Goal: Task Accomplishment & Management: Manage account settings

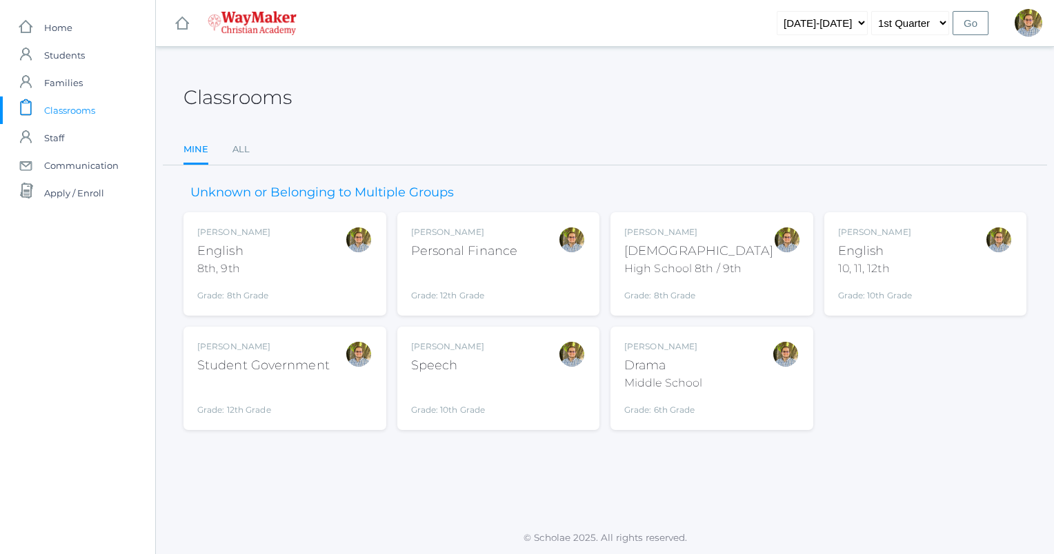
click at [311, 280] on div "Kylen Braileanu English 8th, 9th Grade: 8th Grade 08ENGLISH" at bounding box center [284, 264] width 175 height 76
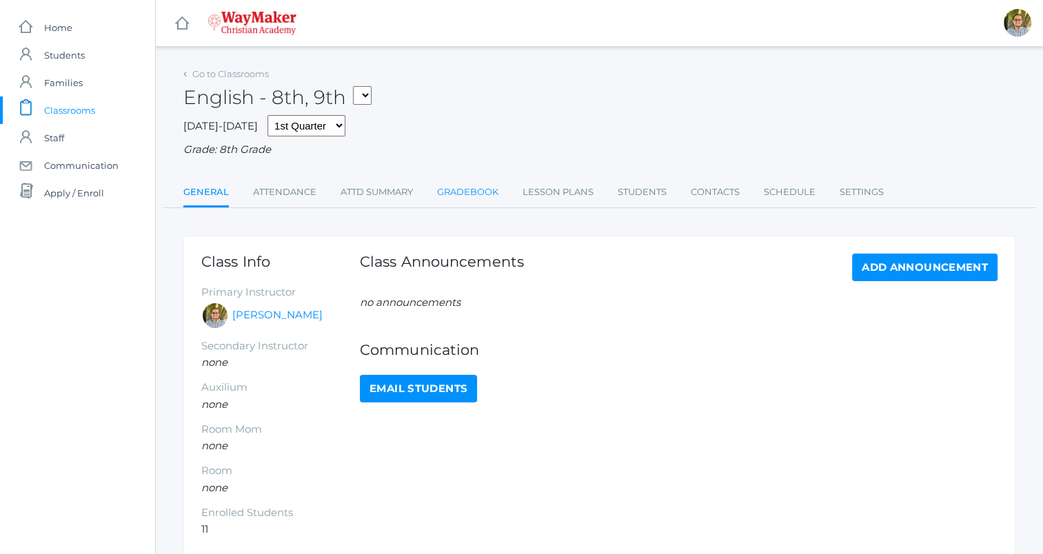
click at [463, 196] on link "Gradebook" at bounding box center [467, 193] width 61 height 28
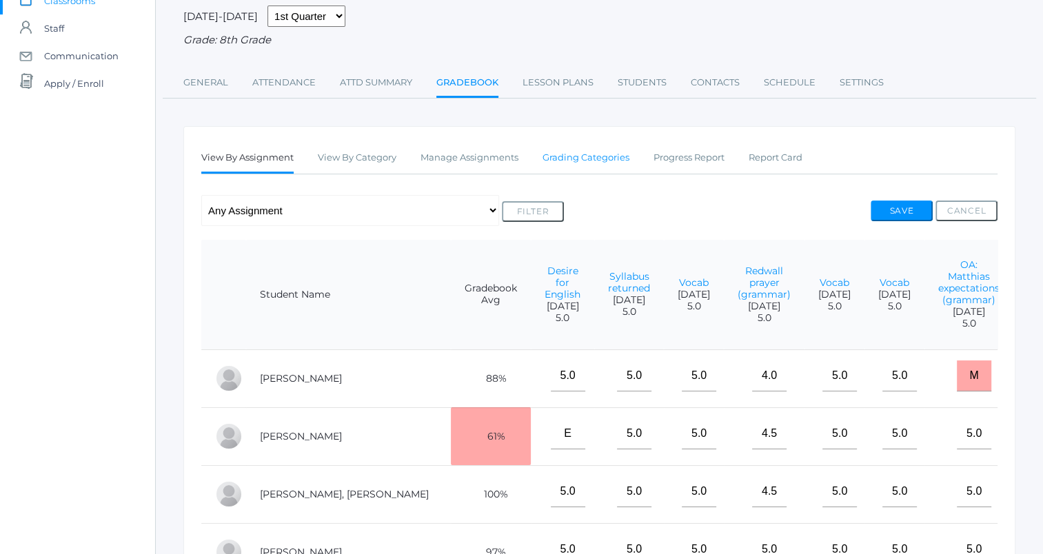
scroll to position [108, 0]
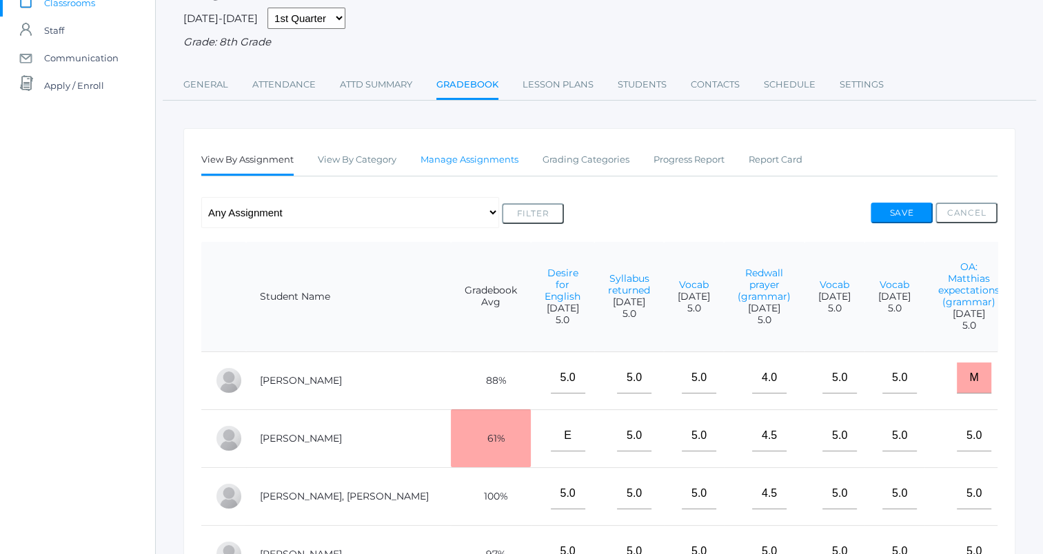
click at [481, 158] on link "Manage Assignments" at bounding box center [470, 160] width 98 height 28
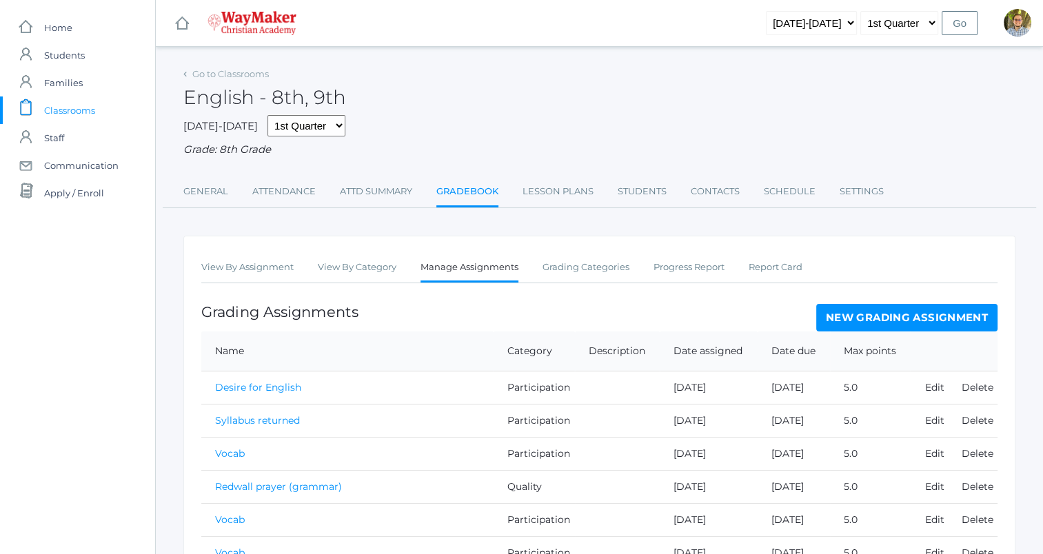
click at [884, 316] on link "New Grading Assignment" at bounding box center [906, 318] width 181 height 28
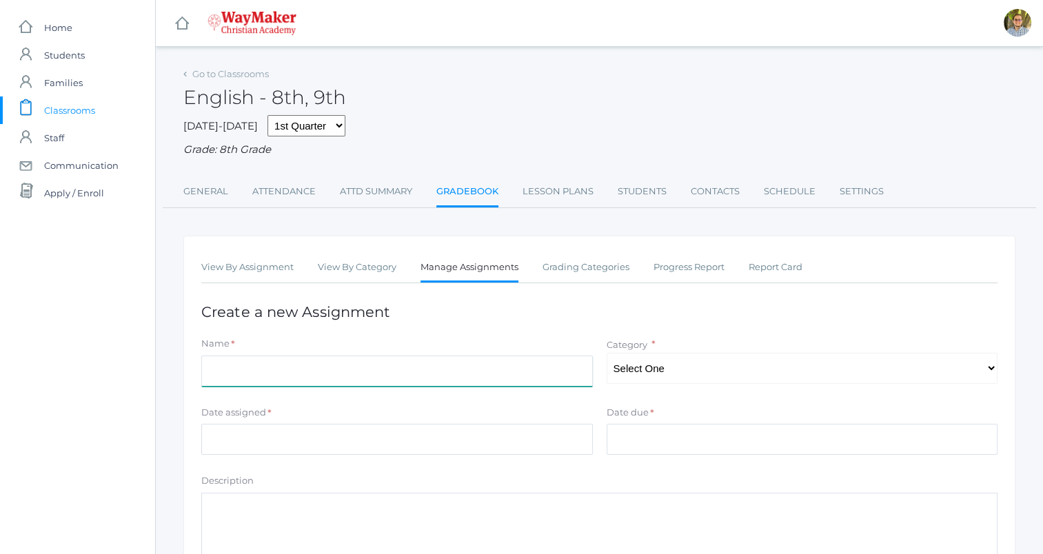
click at [550, 383] on input "Name" at bounding box center [397, 371] width 392 height 31
type input "Vocab"
click at [746, 372] on select "Select One Participation Accuracy Quality" at bounding box center [803, 368] width 392 height 31
select select "1065"
click at [607, 353] on select "Select One Participation Accuracy Quality" at bounding box center [803, 368] width 392 height 31
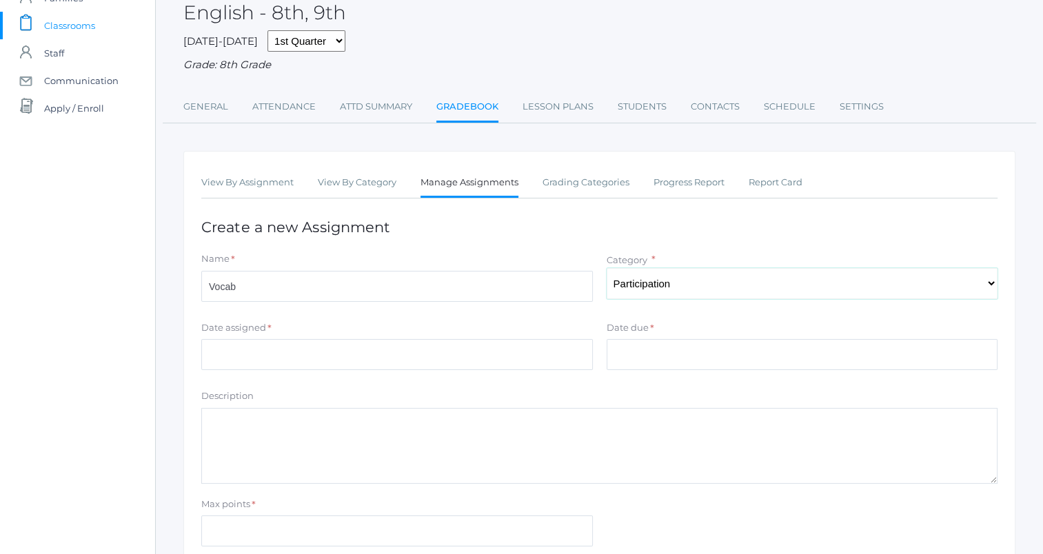
scroll to position [86, 0]
click at [533, 343] on input "Date assigned" at bounding box center [397, 354] width 392 height 31
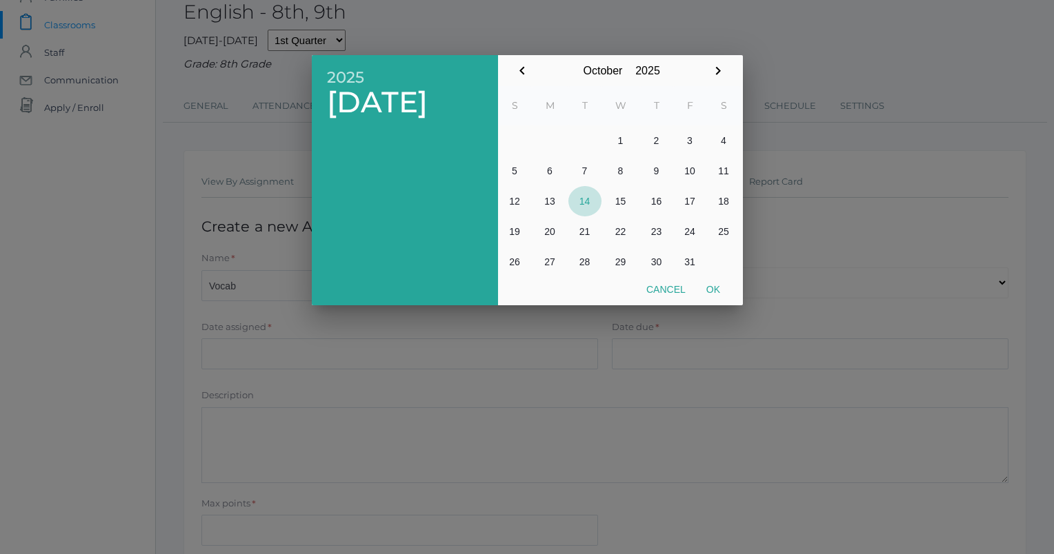
click at [583, 197] on button "14" at bounding box center [584, 201] width 33 height 30
click at [710, 292] on button "Ok" at bounding box center [713, 289] width 34 height 25
type input "2025-10-14"
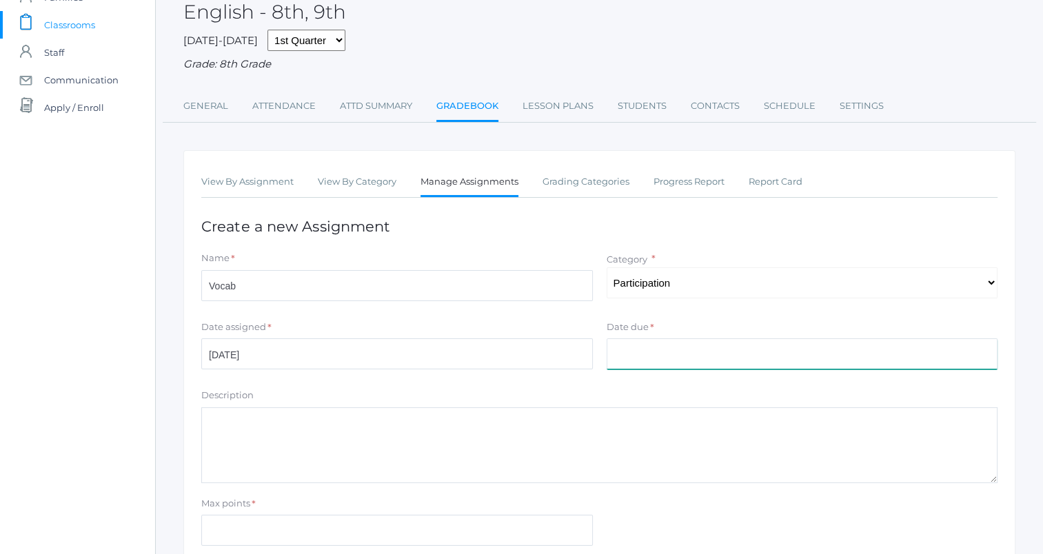
click at [705, 358] on input "Date due" at bounding box center [803, 354] width 392 height 31
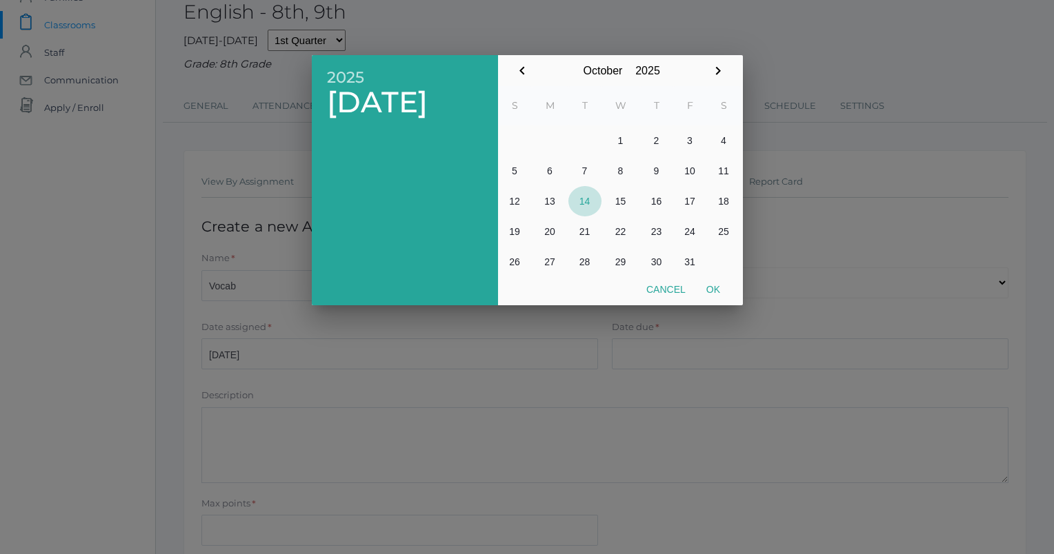
click at [581, 211] on button "14" at bounding box center [584, 201] width 33 height 30
click at [717, 290] on button "Ok" at bounding box center [713, 289] width 34 height 25
type input "2025-10-14"
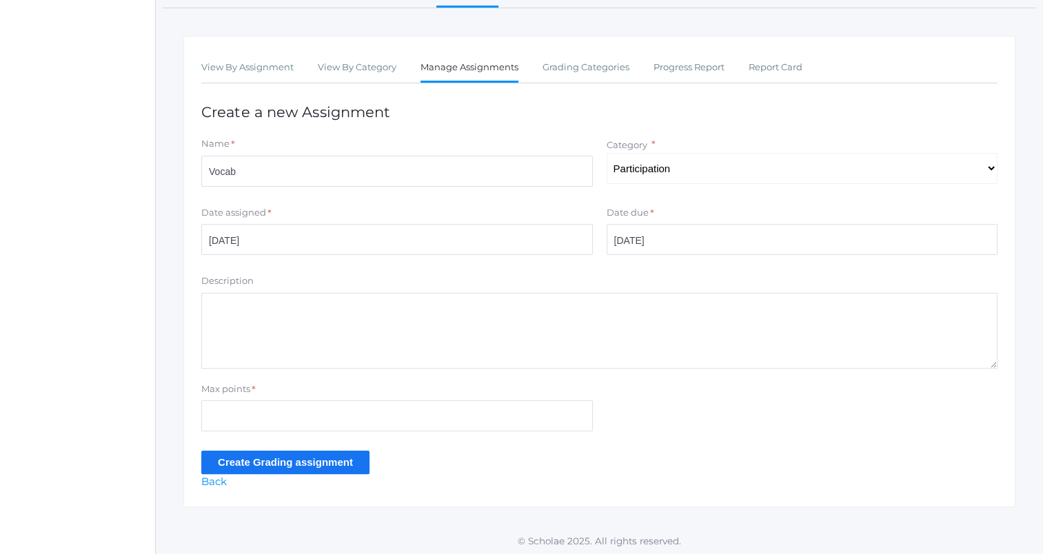
scroll to position [203, 0]
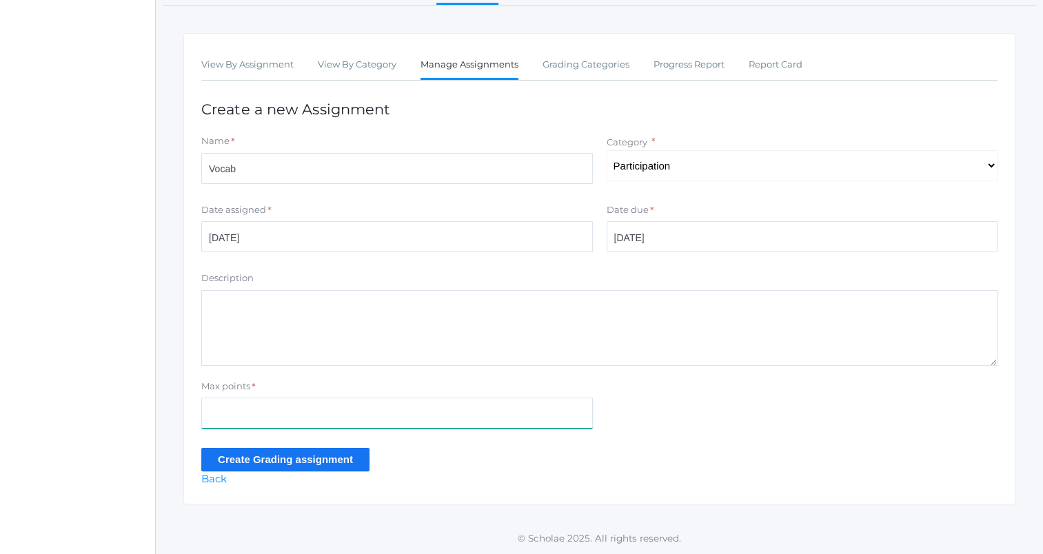
click at [510, 410] on input "Max points" at bounding box center [397, 413] width 392 height 31
type input "5"
click at [221, 457] on input "Create Grading assignment" at bounding box center [285, 459] width 168 height 23
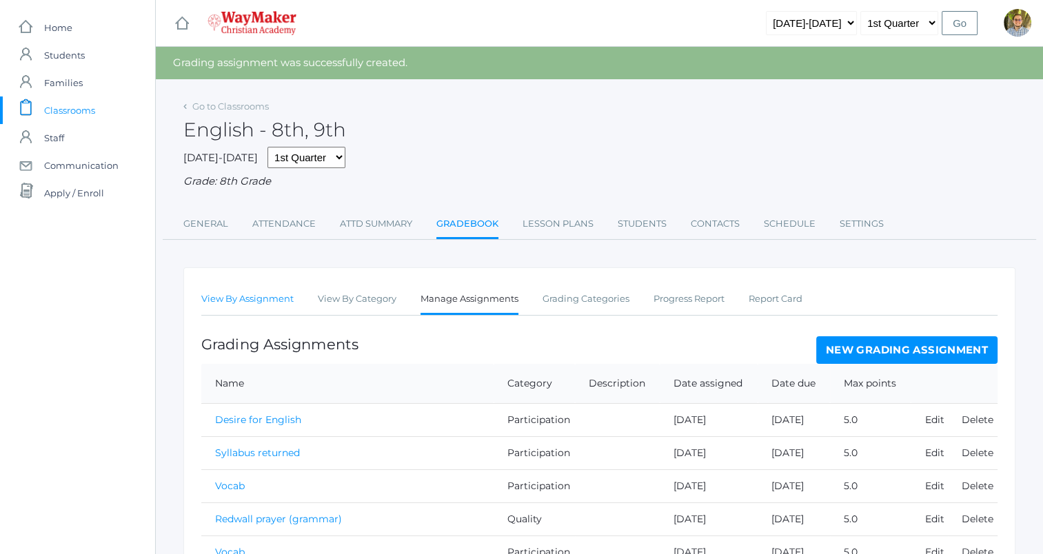
click at [251, 292] on link "View By Assignment" at bounding box center [247, 299] width 92 height 28
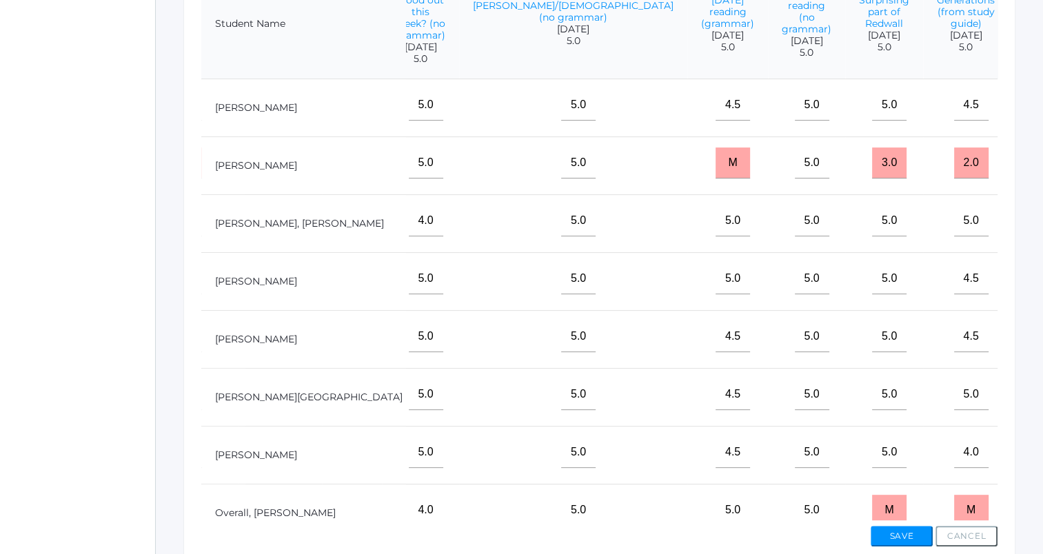
scroll to position [228, 1565]
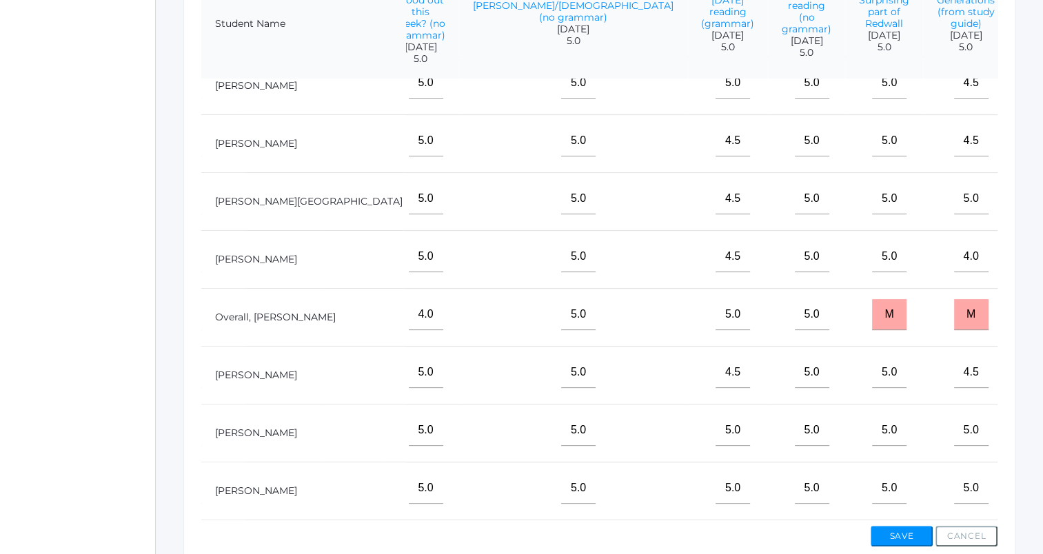
type input"] "5"
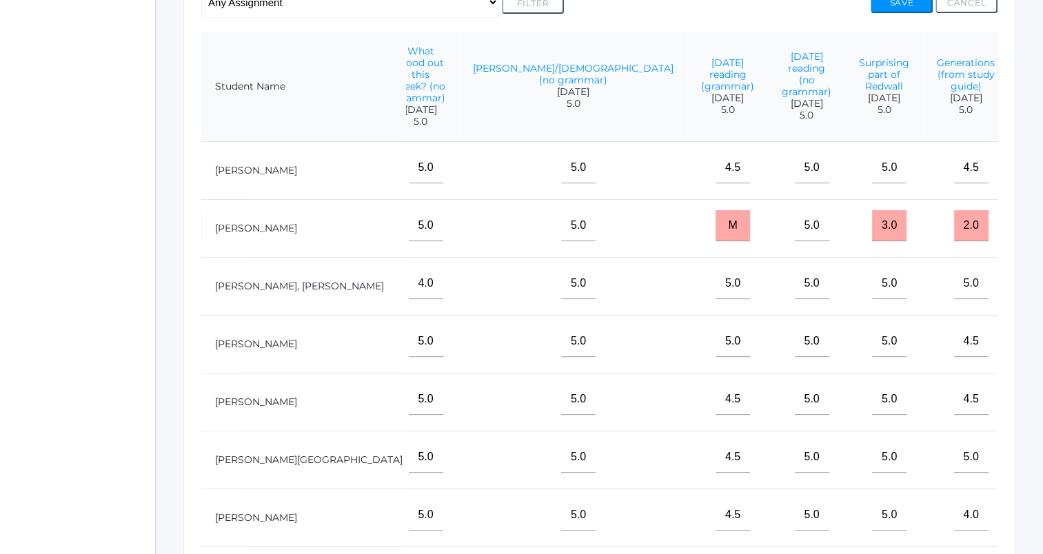
scroll to position [319, 0]
type input"] "5"
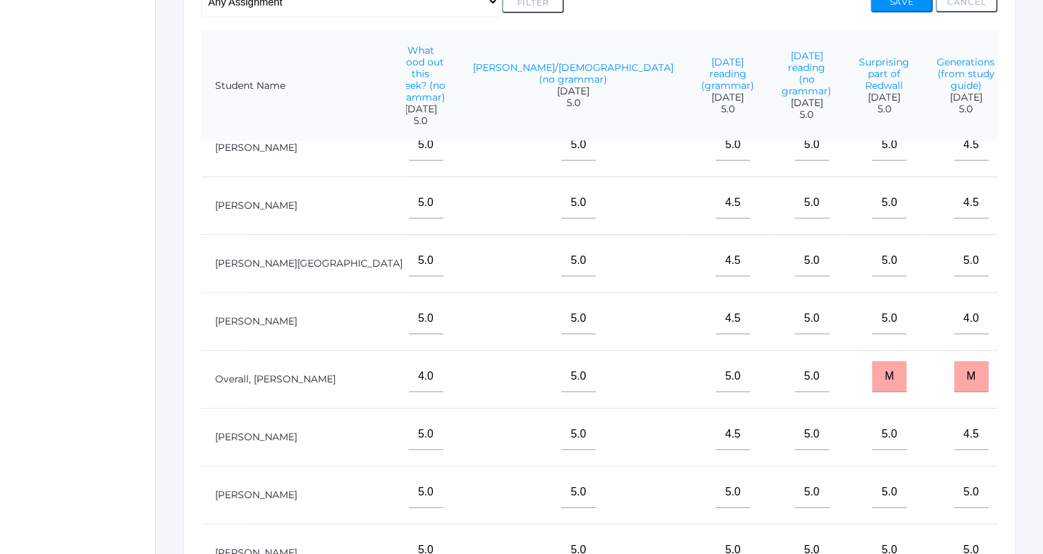
scroll to position [210, 1565]
type input"] "5"
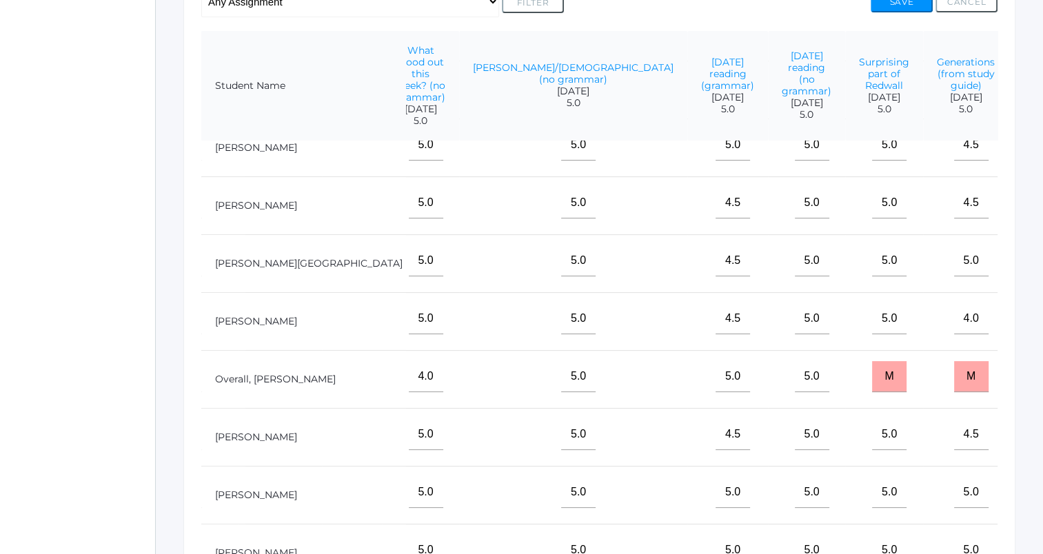
type input"] "5"
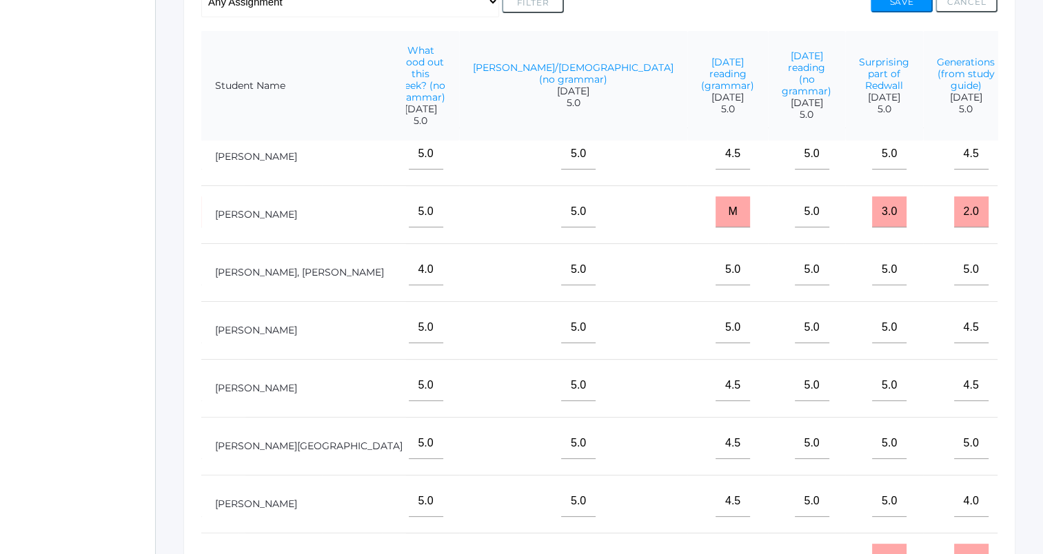
scroll to position [0, 1565]
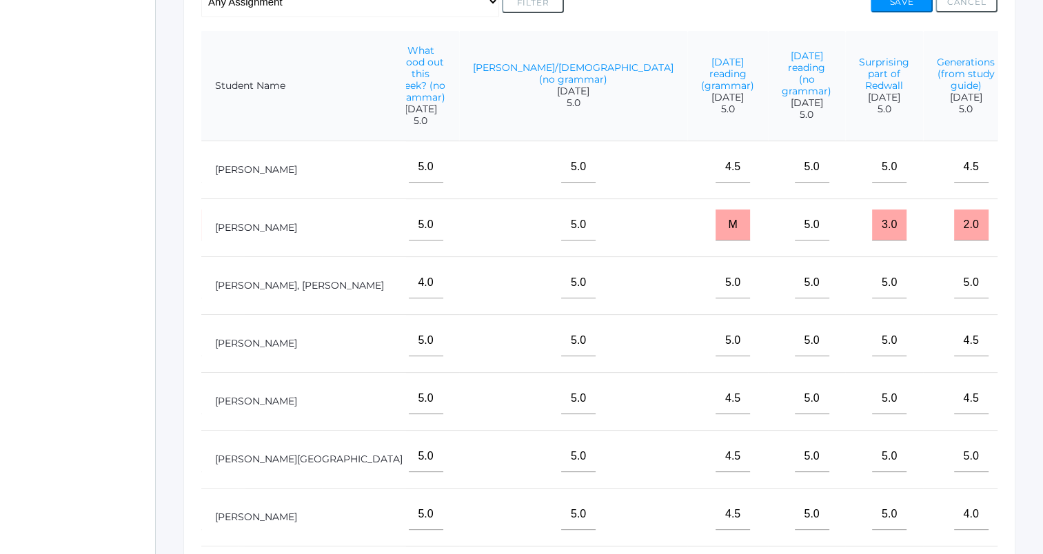
type input"] "5"
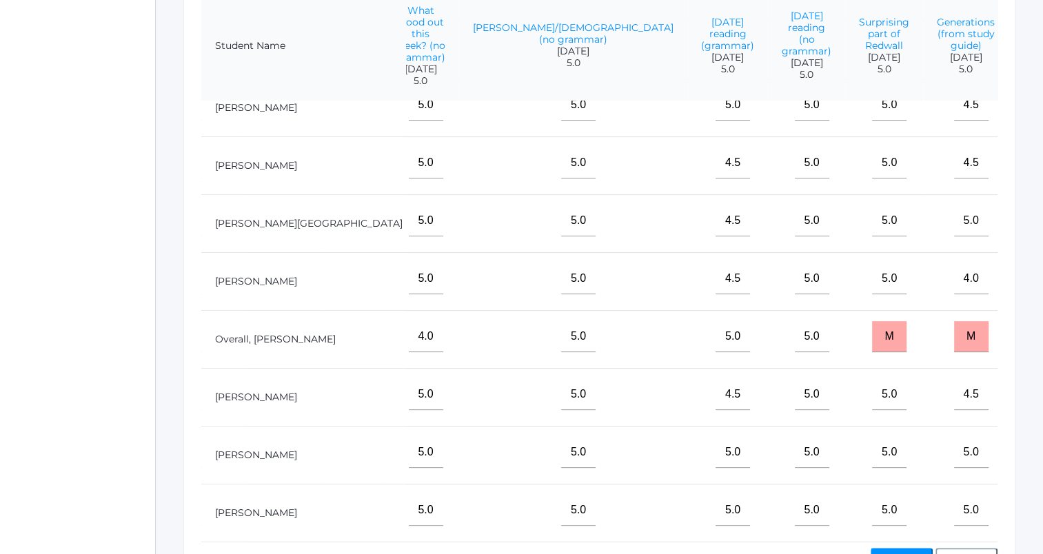
scroll to position [361, 0]
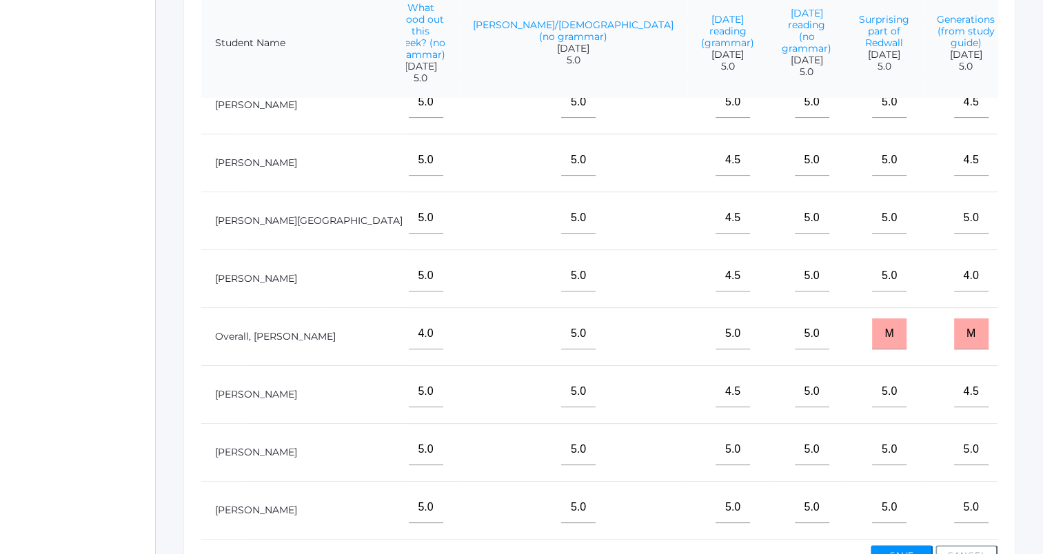
type input"] "5"
type input"] "m"
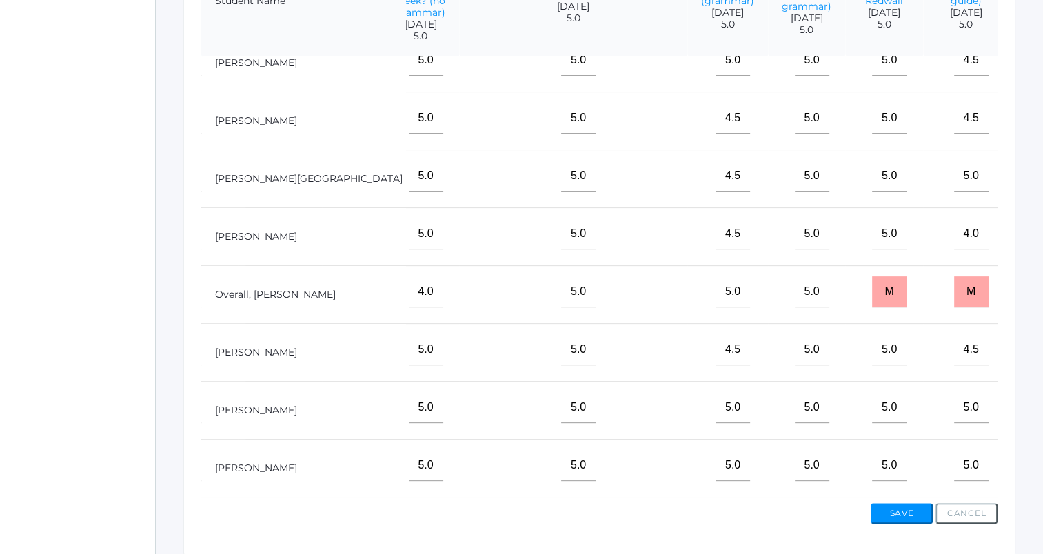
scroll to position [419, 0]
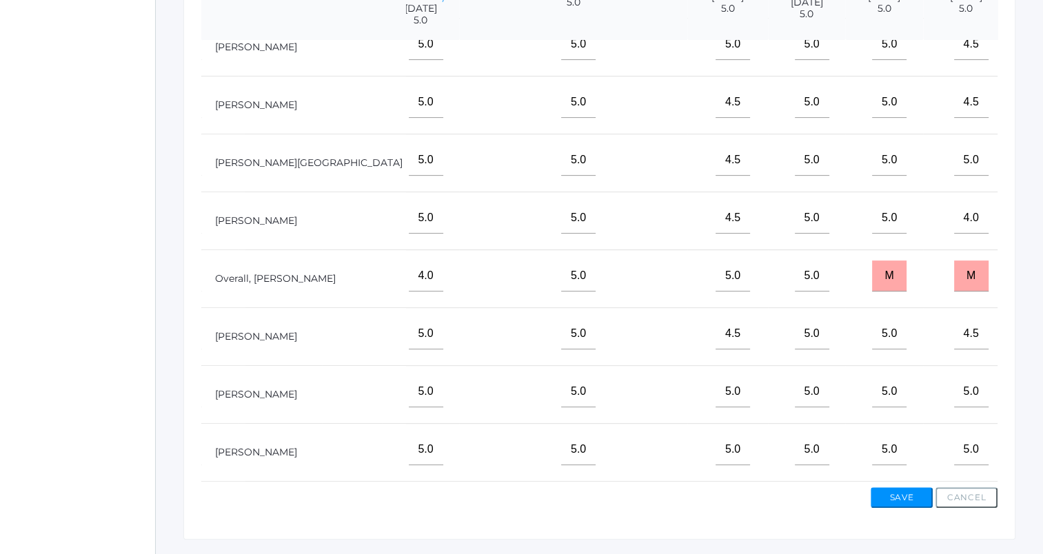
type input"] "m"
click at [910, 497] on button "Save" at bounding box center [902, 498] width 62 height 21
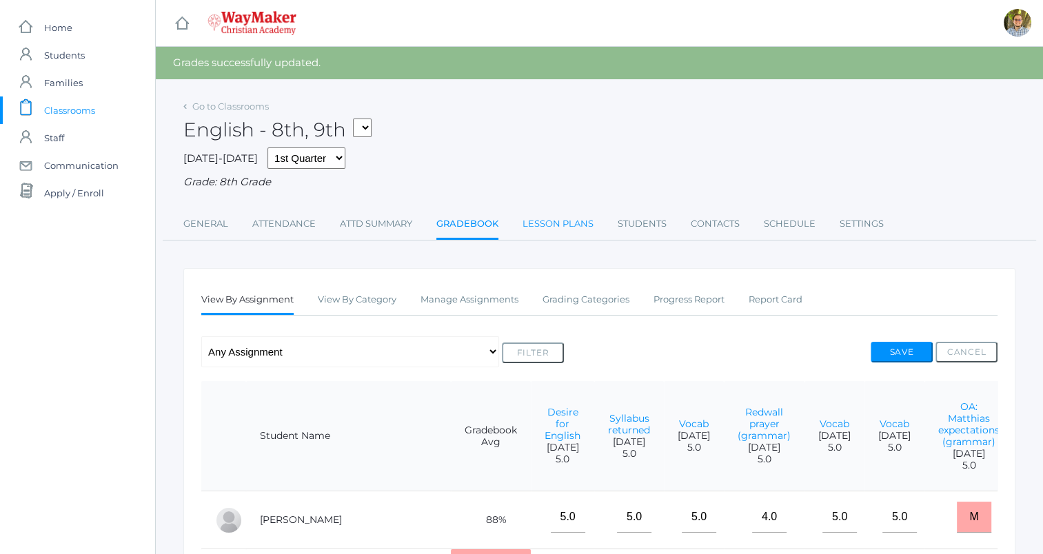
click at [532, 229] on link "Lesson Plans" at bounding box center [558, 224] width 71 height 28
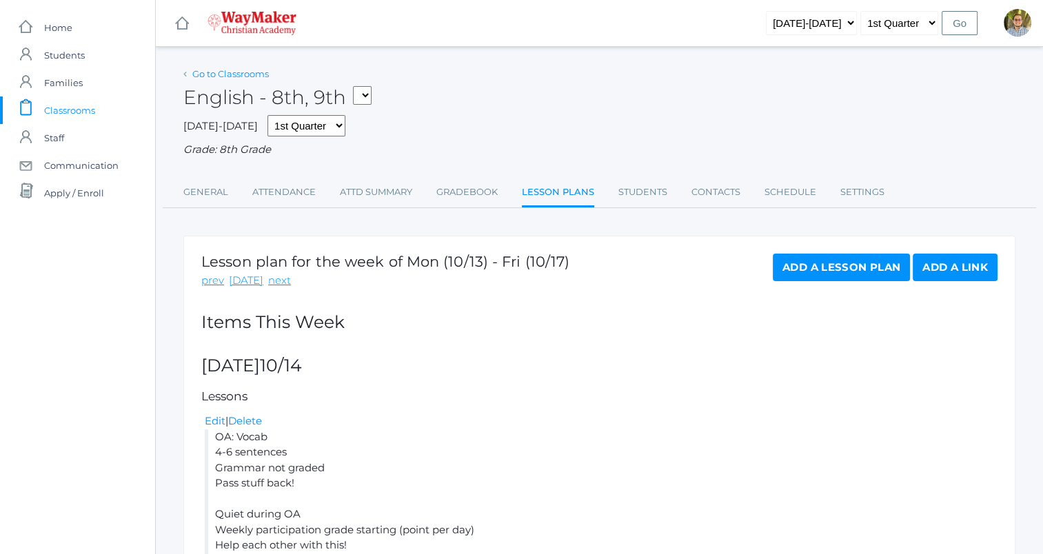
click at [236, 78] on link "Go to Classrooms" at bounding box center [230, 73] width 77 height 11
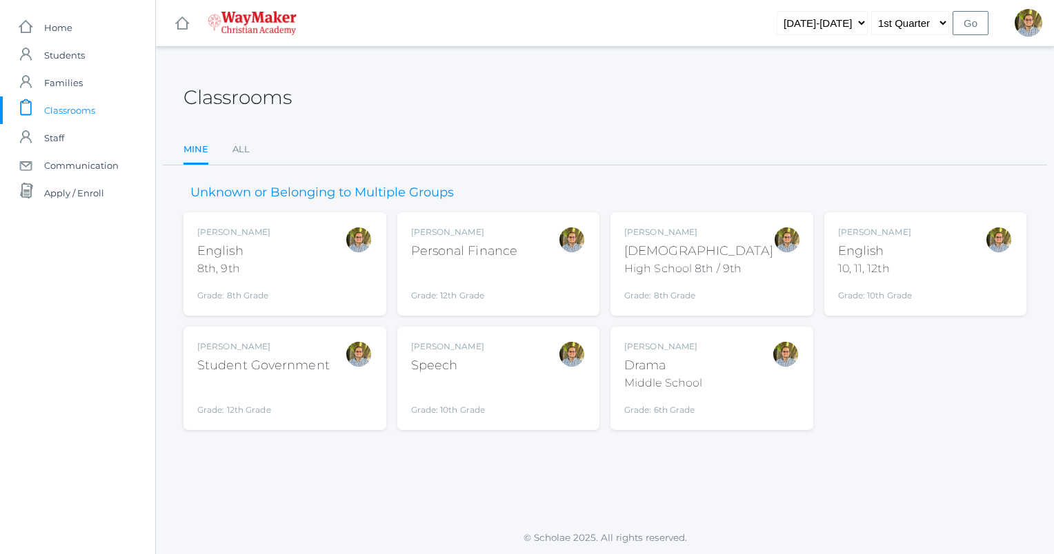
click at [930, 276] on div "Kylen Braileanu English 10, 11, 12th Grade: 10th Grade HSENGLISH" at bounding box center [925, 264] width 175 height 76
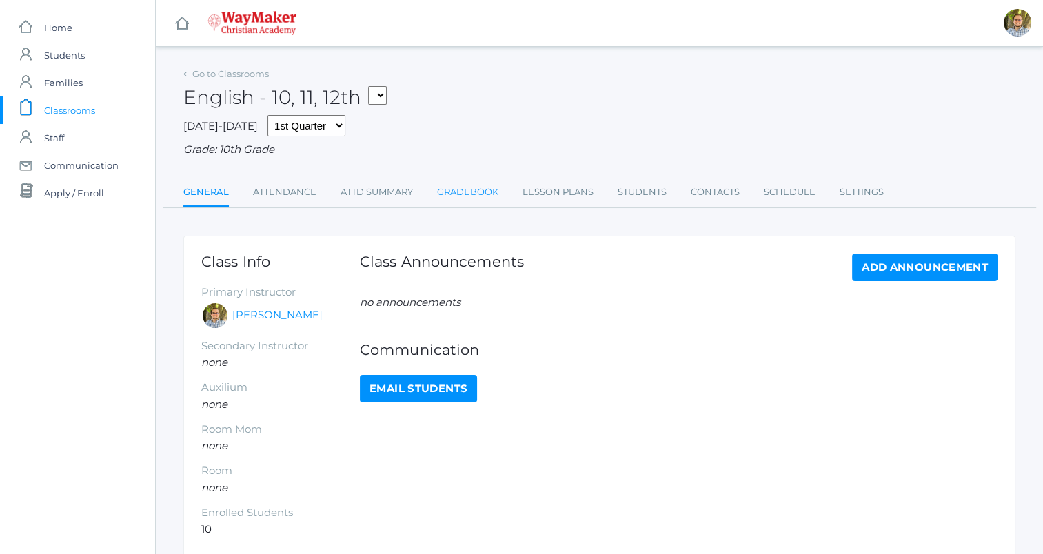
click at [468, 194] on link "Gradebook" at bounding box center [467, 193] width 61 height 28
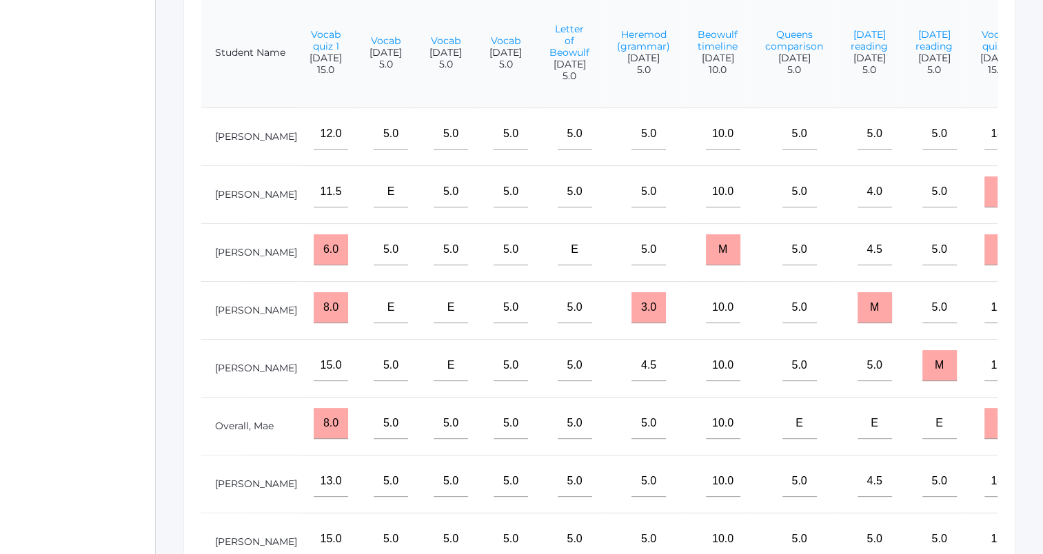
scroll to position [356, 0]
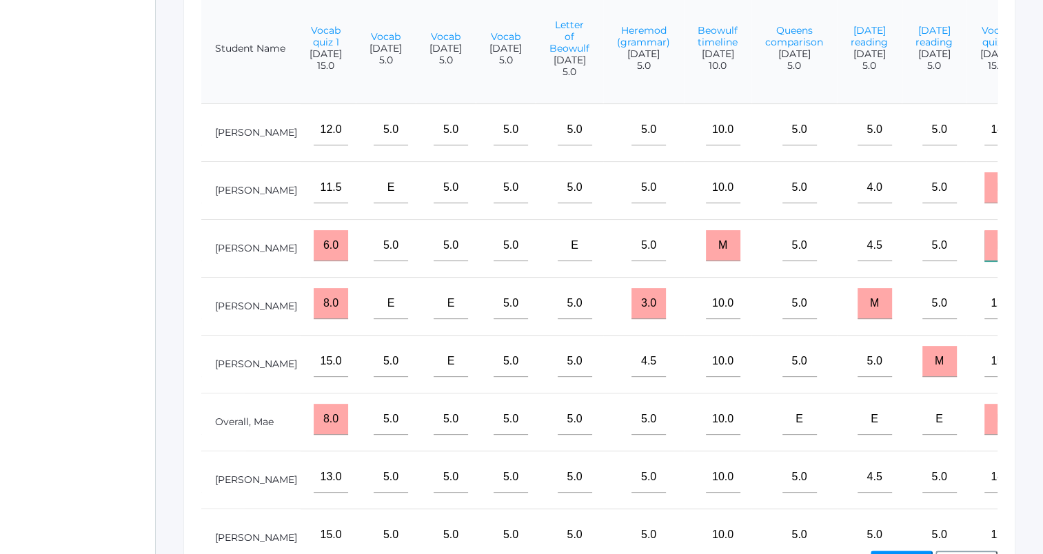
click at [985, 261] on input "M" at bounding box center [1002, 245] width 34 height 31
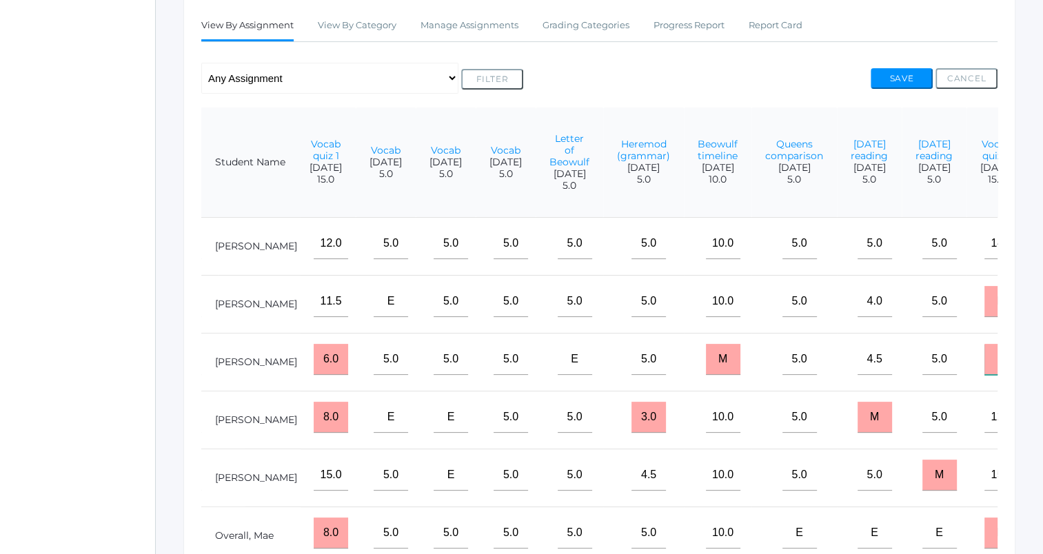
scroll to position [239, 0]
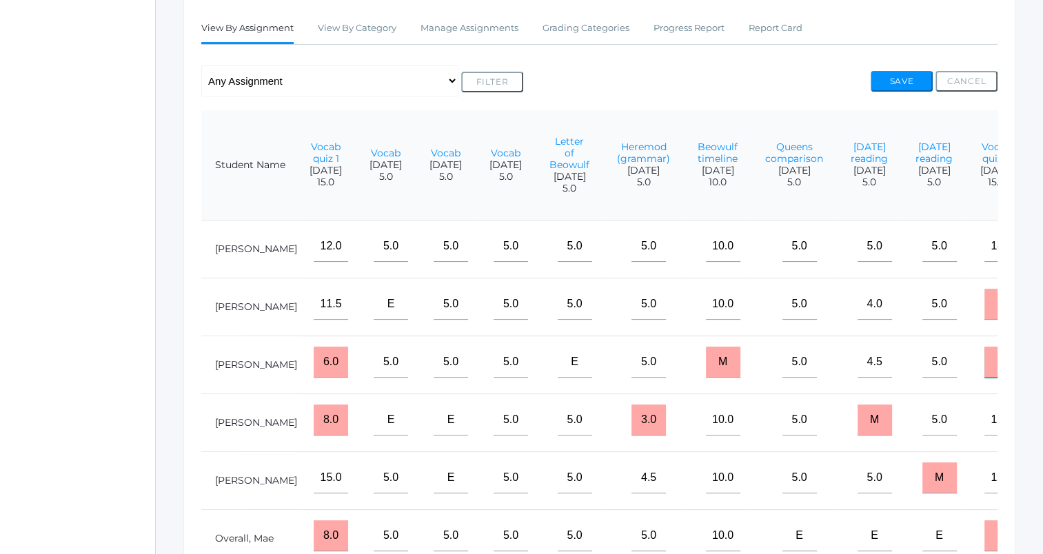
type input "3"
click at [907, 77] on button "Save" at bounding box center [902, 81] width 62 height 21
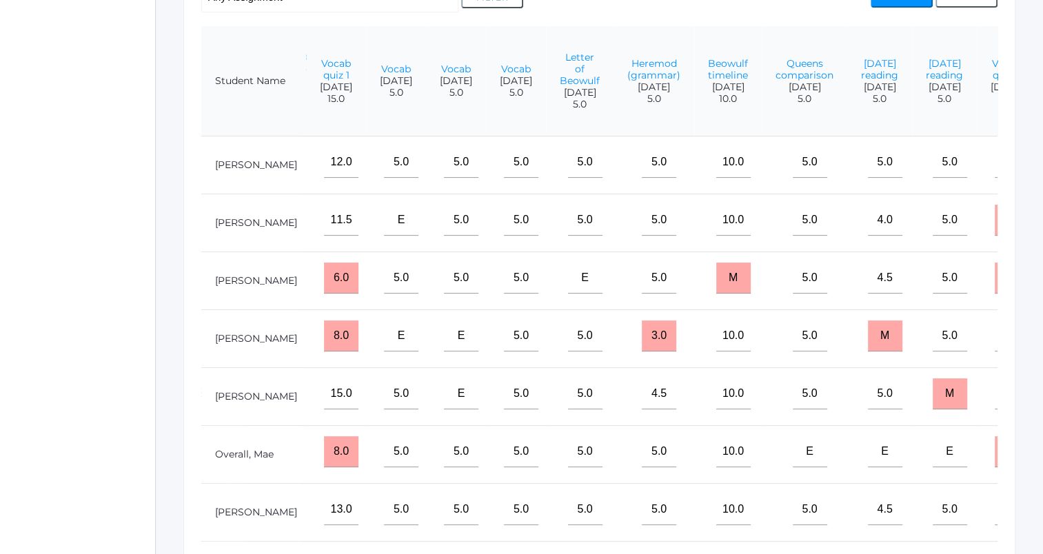
scroll to position [0, 1083]
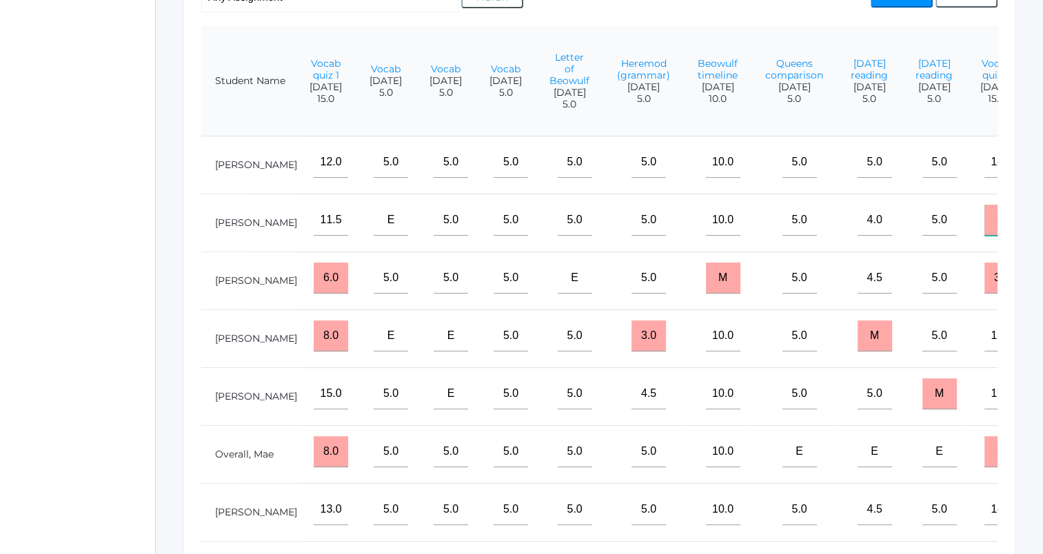
click at [985, 236] on input "M" at bounding box center [1002, 220] width 34 height 31
type input "6"
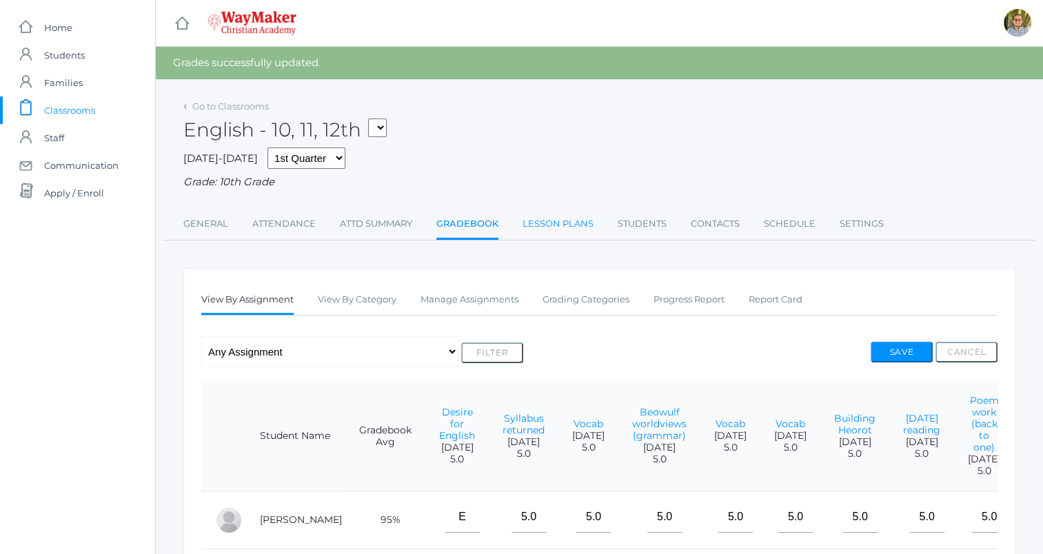
click at [542, 217] on link "Lesson Plans" at bounding box center [558, 224] width 71 height 28
